Goal: Task Accomplishment & Management: Manage account settings

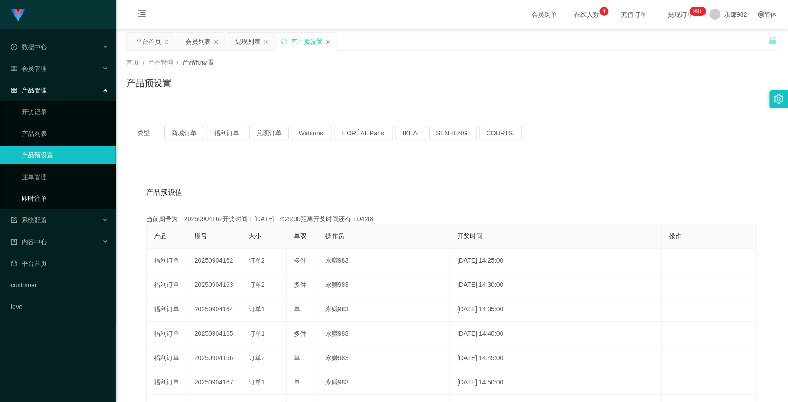
click at [38, 187] on ul "开奖记录 产品列表 产品预设置 注单管理 即时注单" at bounding box center [57, 155] width 115 height 108
click at [38, 178] on link "注单管理" at bounding box center [65, 177] width 87 height 18
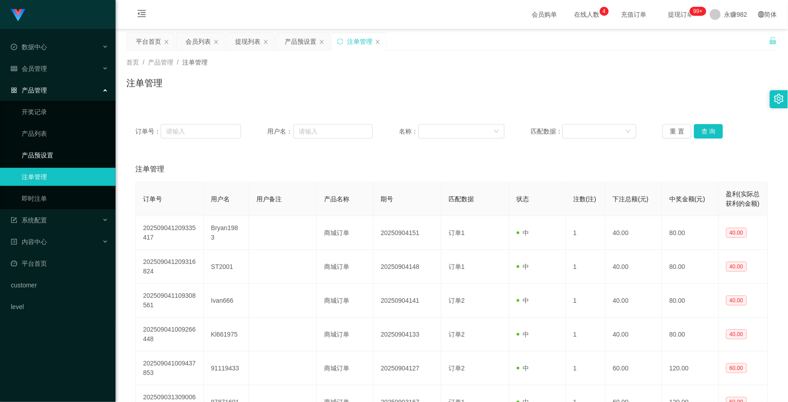
click at [37, 155] on link "产品预设置" at bounding box center [65, 155] width 87 height 18
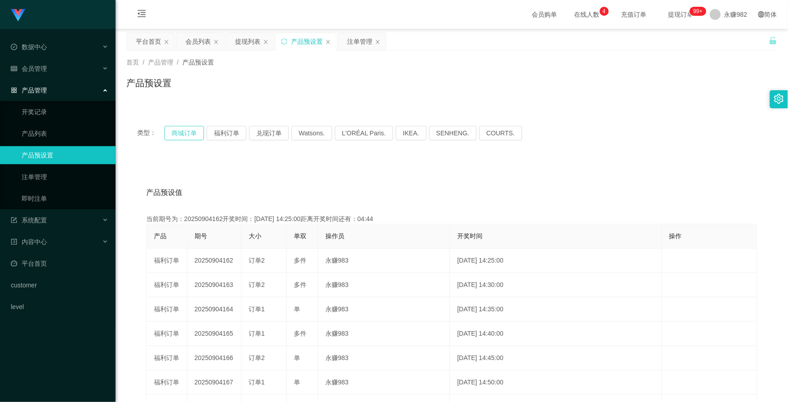
click at [172, 132] on button "商城订单" at bounding box center [184, 133] width 40 height 14
click at [229, 131] on button "福利订单" at bounding box center [227, 133] width 40 height 14
click at [40, 159] on link "产品预设置" at bounding box center [65, 155] width 87 height 18
click at [233, 129] on button "福利订单" at bounding box center [227, 133] width 40 height 14
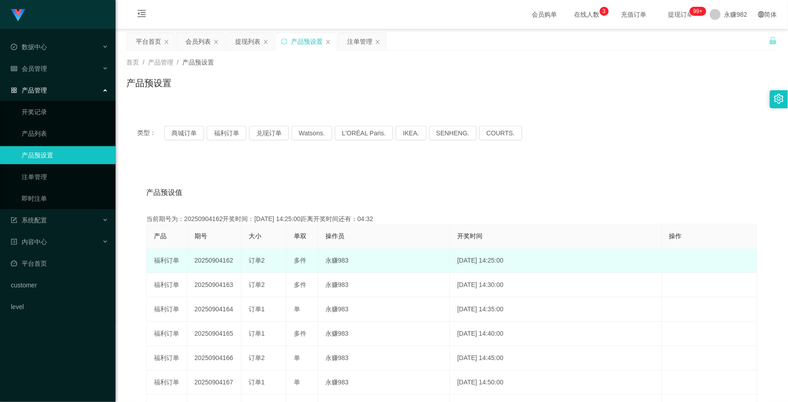
drag, startPoint x: 222, startPoint y: 259, endPoint x: 237, endPoint y: 259, distance: 14.9
click at [237, 259] on td "20250904162" at bounding box center [214, 261] width 54 height 24
copy td "162"
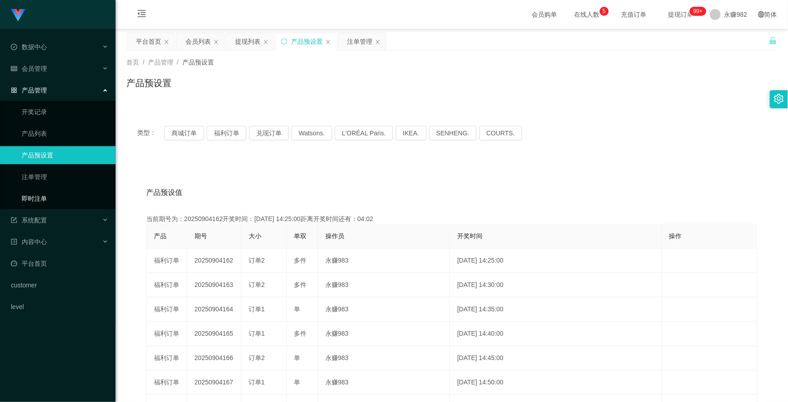
click at [32, 198] on link "即时注单" at bounding box center [65, 198] width 87 height 18
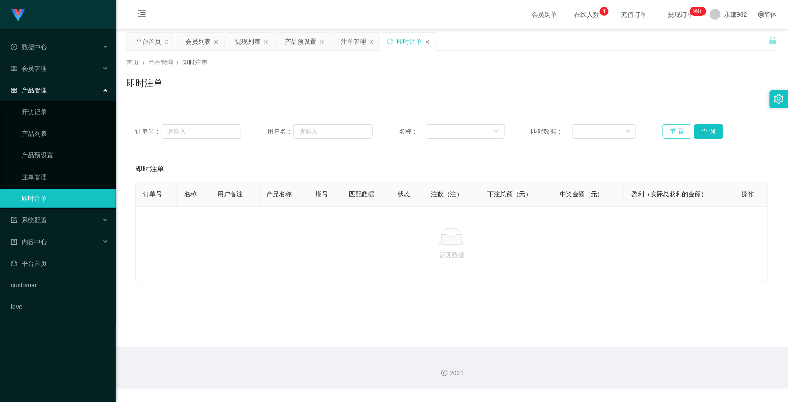
click at [675, 134] on button "重 置" at bounding box center [676, 131] width 29 height 14
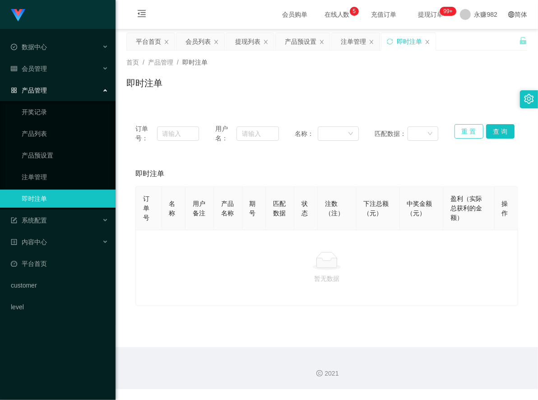
click at [457, 131] on button "重 置" at bounding box center [468, 131] width 29 height 14
click at [459, 131] on button "重 置" at bounding box center [468, 131] width 29 height 14
click at [461, 131] on button "重 置" at bounding box center [468, 131] width 29 height 14
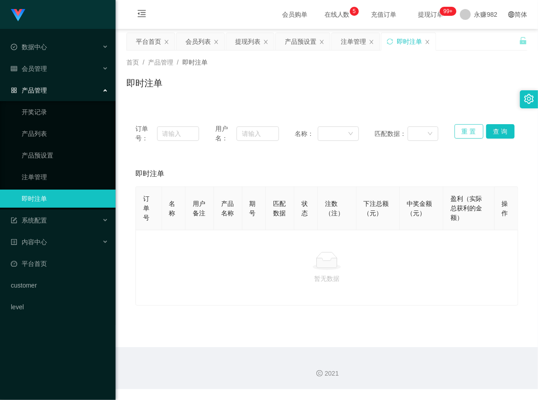
click at [461, 131] on button "重 置" at bounding box center [468, 131] width 29 height 14
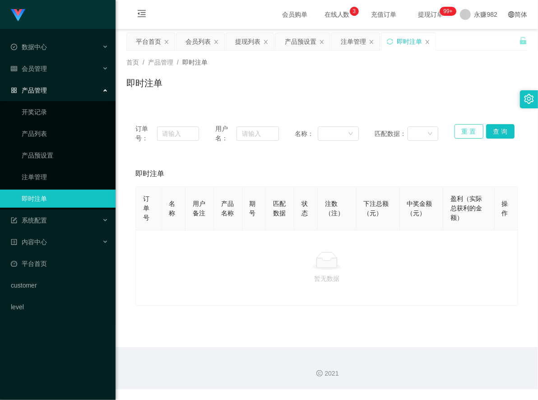
click at [461, 131] on button "重 置" at bounding box center [468, 131] width 29 height 14
click at [470, 132] on button "重 置" at bounding box center [468, 131] width 29 height 14
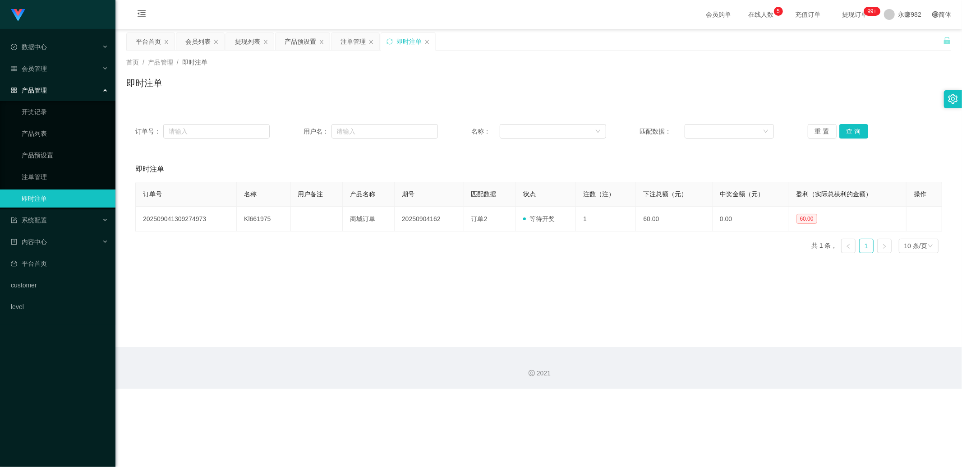
click at [300, 292] on main "关闭左侧 关闭右侧 关闭其它 刷新页面 平台首页 会员列表 提现列表 产品预设置 注单管理 即时注单 首页 / 产品管理 / 即时注单 / 即时注单 订单号：…" at bounding box center [538, 188] width 847 height 318
click at [37, 154] on link "产品预设置" at bounding box center [65, 155] width 87 height 18
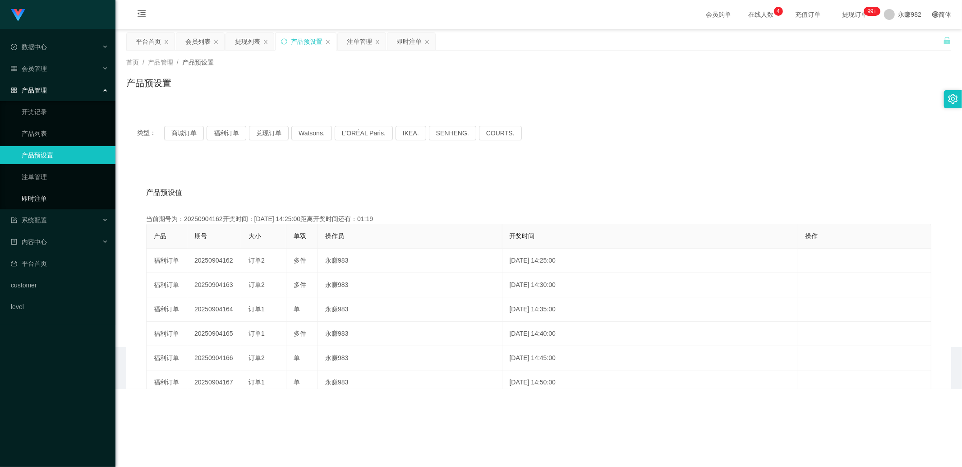
click at [43, 197] on link "即时注单" at bounding box center [65, 198] width 87 height 18
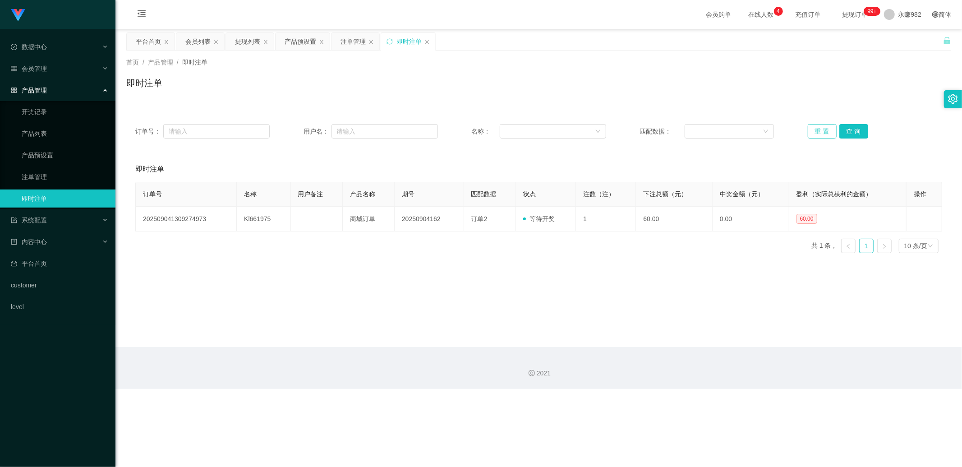
click at [787, 128] on button "重 置" at bounding box center [822, 131] width 29 height 14
drag, startPoint x: 411, startPoint y: 314, endPoint x: 411, endPoint y: 308, distance: 5.9
click at [411, 313] on main "关闭左侧 关闭右侧 关闭其它 刷新页面 平台首页 会员列表 提现列表 产品预设置 注单管理 即时注单 首页 / 产品管理 / 即时注单 / 即时注单 订单号：…" at bounding box center [538, 188] width 847 height 318
click at [41, 175] on link "注单管理" at bounding box center [65, 177] width 87 height 18
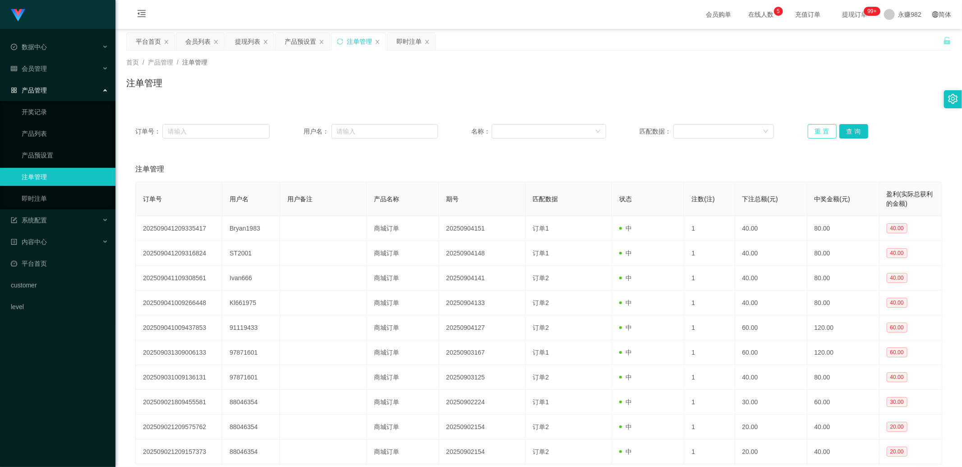
click at [787, 129] on button "重 置" at bounding box center [822, 131] width 29 height 14
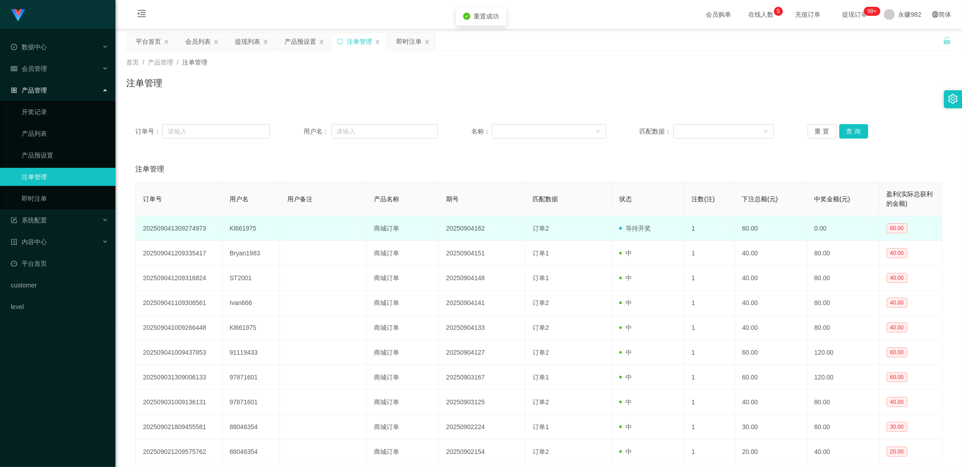
drag, startPoint x: 201, startPoint y: 231, endPoint x: 496, endPoint y: 232, distance: 295.1
click at [493, 232] on td "20250904162" at bounding box center [482, 228] width 87 height 25
click at [787, 228] on span "60.00" at bounding box center [897, 228] width 21 height 10
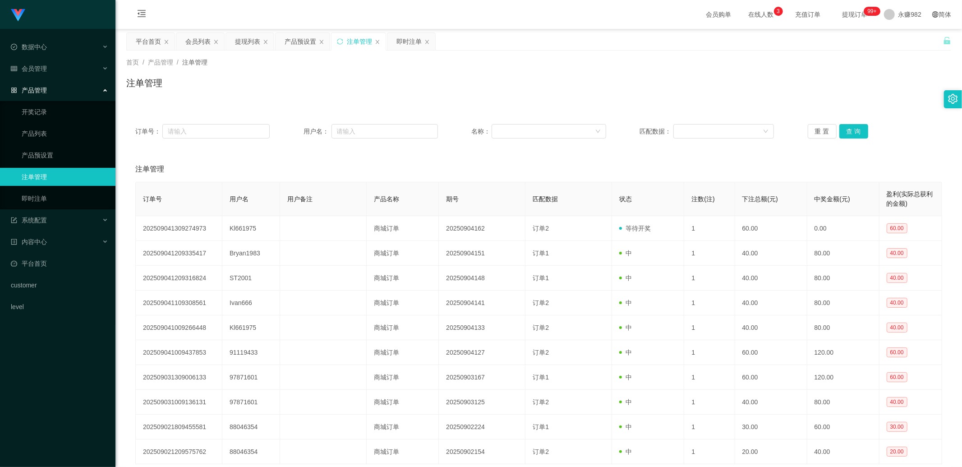
click at [787, 97] on icon "图标: setting" at bounding box center [953, 99] width 10 height 10
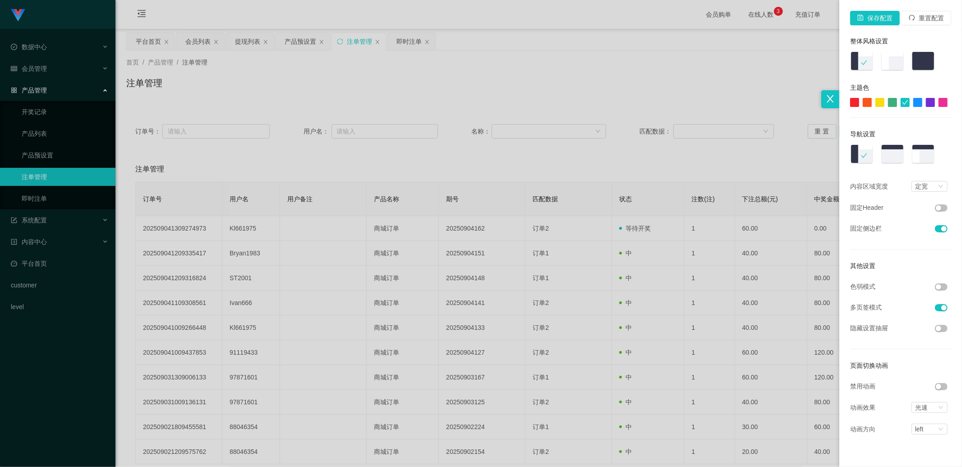
click at [448, 280] on div at bounding box center [481, 233] width 962 height 467
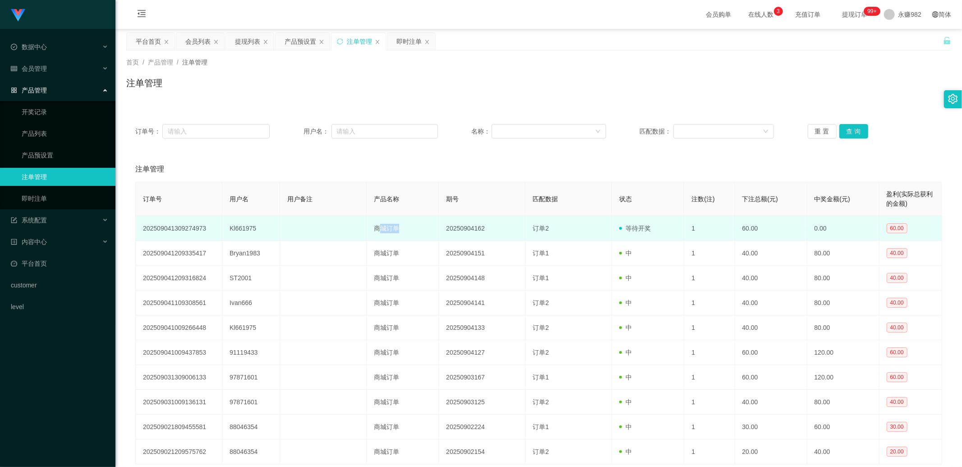
drag, startPoint x: 378, startPoint y: 225, endPoint x: 296, endPoint y: 308, distance: 116.4
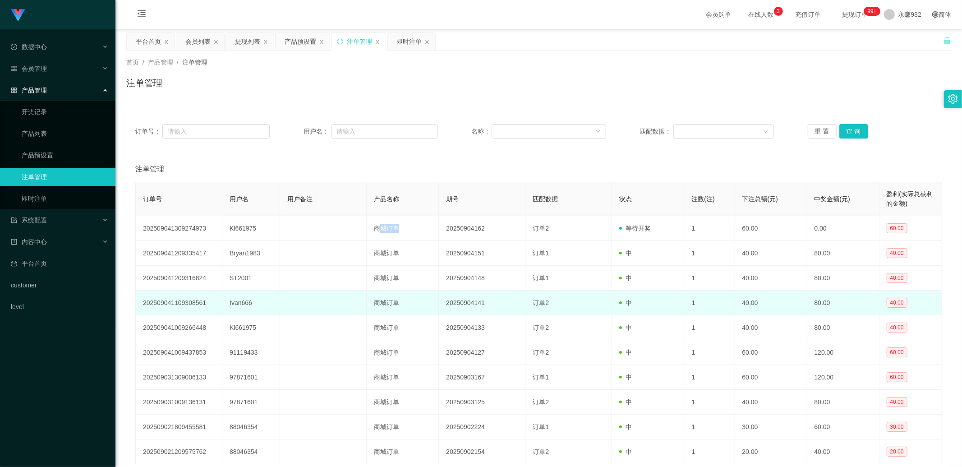
click at [407, 229] on td "商城订单" at bounding box center [403, 228] width 72 height 25
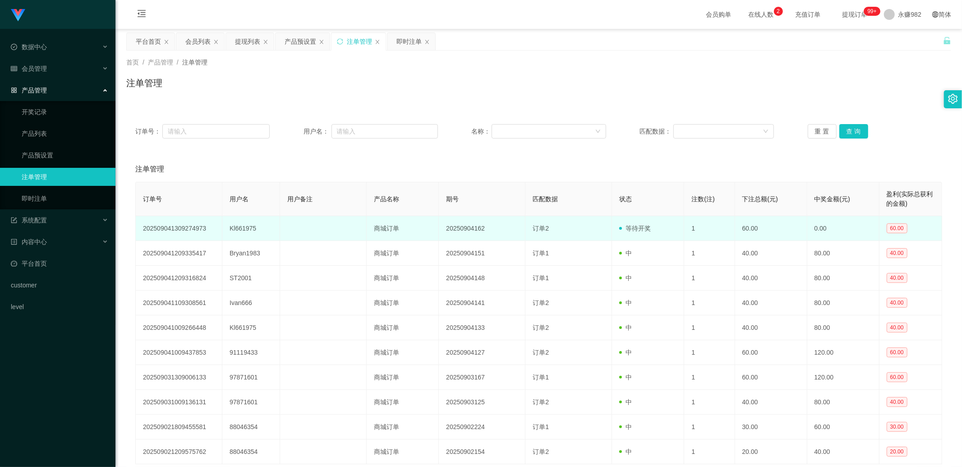
click at [643, 227] on span "等待开奖" at bounding box center [635, 228] width 32 height 7
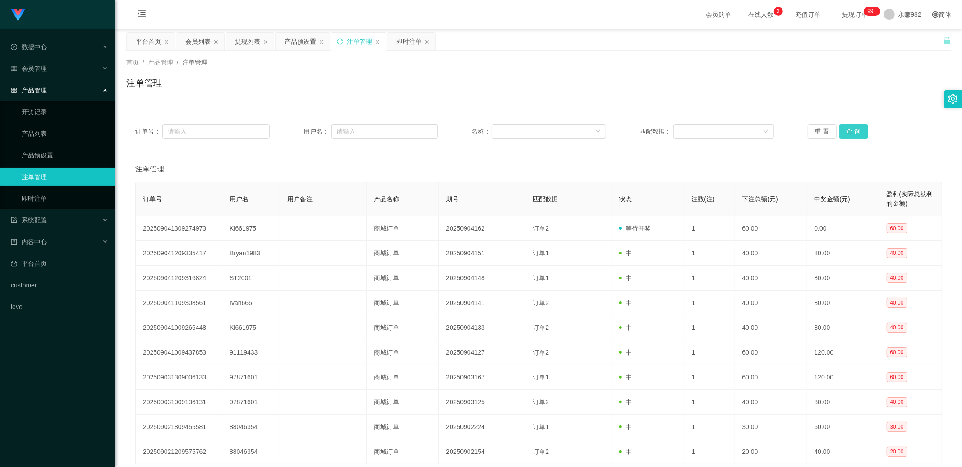
click at [787, 127] on button "查 询" at bounding box center [854, 131] width 29 height 14
click at [37, 155] on link "产品预设置" at bounding box center [65, 155] width 87 height 18
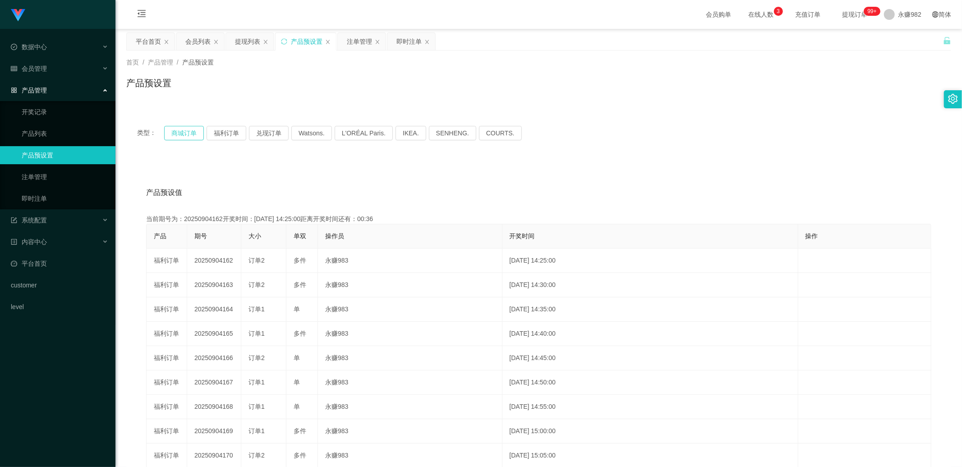
click at [184, 137] on button "商城订单" at bounding box center [184, 133] width 40 height 14
click at [226, 136] on button "福利订单" at bounding box center [227, 133] width 40 height 14
click at [192, 127] on button "商城订单" at bounding box center [184, 133] width 40 height 14
click at [342, 194] on div "产品预设值 添加期号" at bounding box center [538, 192] width 785 height 25
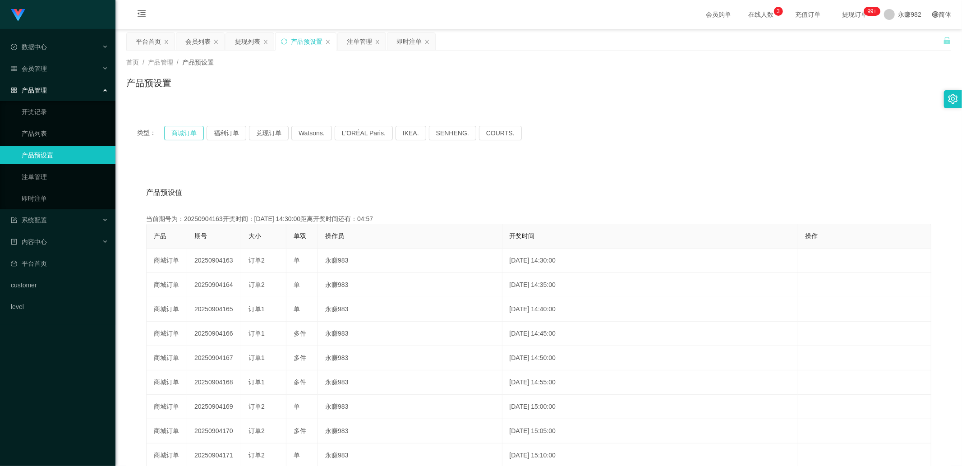
click at [176, 132] on button "商城订单" at bounding box center [184, 133] width 40 height 14
click at [223, 134] on button "福利订单" at bounding box center [227, 133] width 40 height 14
click at [46, 199] on link "即时注单" at bounding box center [65, 198] width 87 height 18
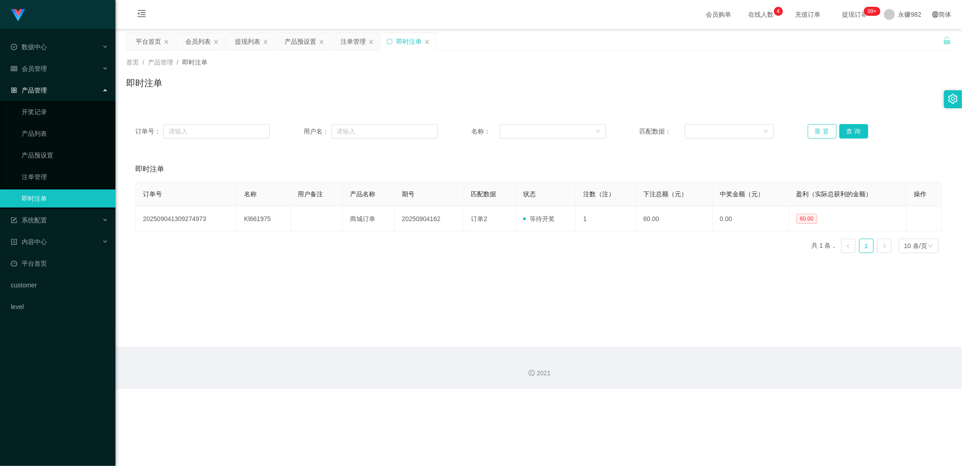
click at [787, 133] on button "重 置" at bounding box center [822, 131] width 29 height 14
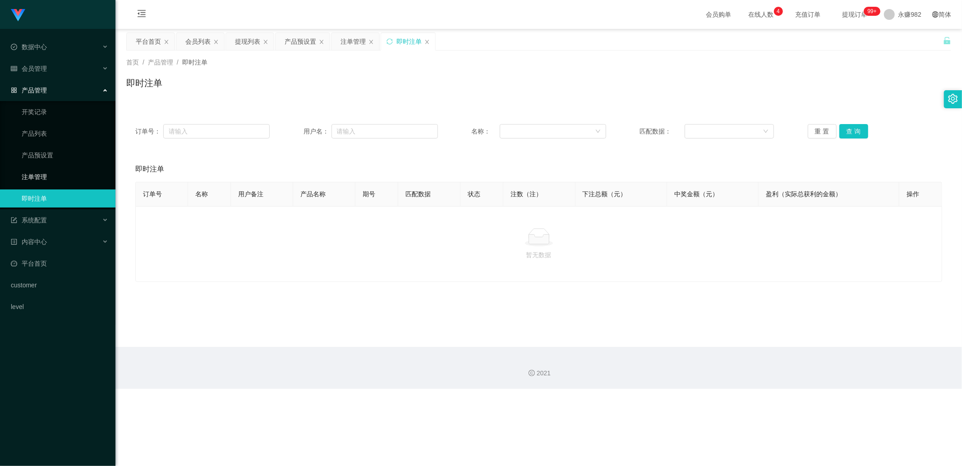
click at [55, 178] on link "注单管理" at bounding box center [65, 177] width 87 height 18
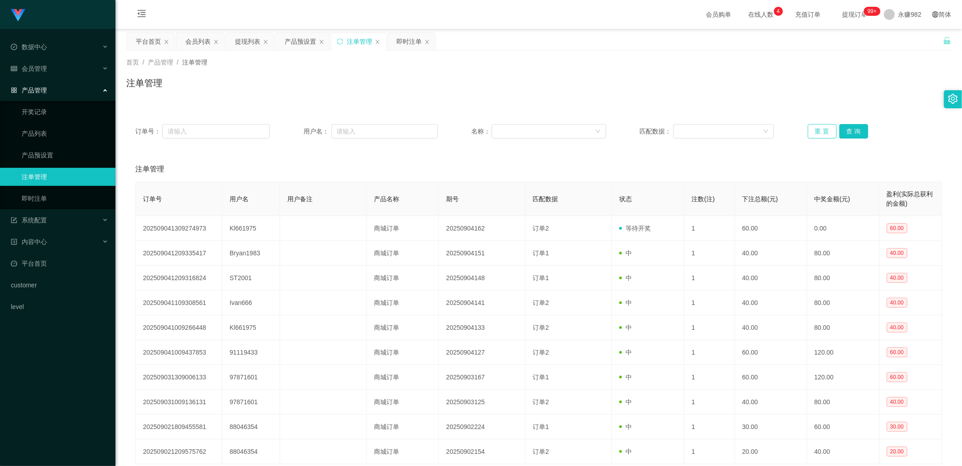
click at [787, 126] on button "重 置" at bounding box center [822, 131] width 29 height 14
